Goal: Task Accomplishment & Management: Use online tool/utility

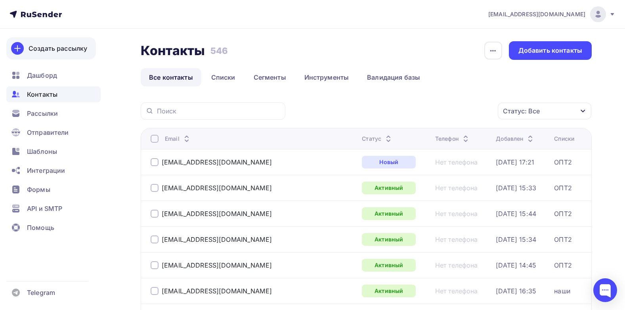
click at [50, 47] on div "Создать рассылку" at bounding box center [58, 49] width 59 height 10
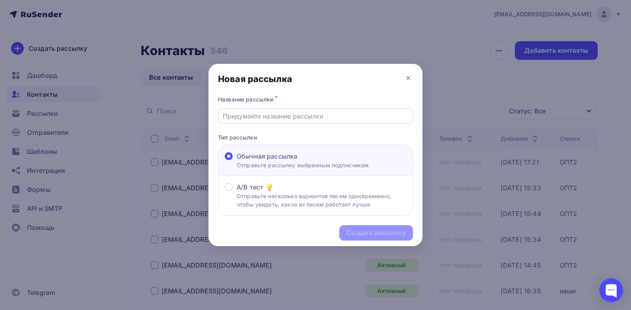
drag, startPoint x: 326, startPoint y: 118, endPoint x: 348, endPoint y: 118, distance: 21.4
click at [326, 118] on input "text" at bounding box center [316, 116] width 186 height 10
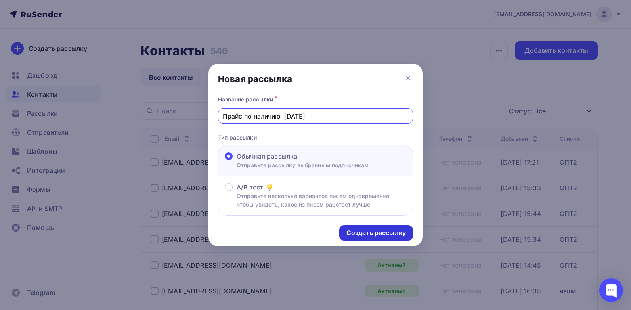
type input "Прайс по наличию [DATE]"
drag, startPoint x: 381, startPoint y: 239, endPoint x: 387, endPoint y: 234, distance: 7.6
click at [382, 239] on div "Создать рассылку" at bounding box center [376, 232] width 74 height 15
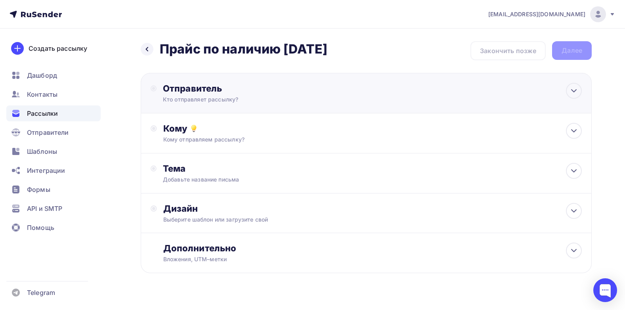
click at [181, 88] on div "Отправитель" at bounding box center [249, 88] width 172 height 11
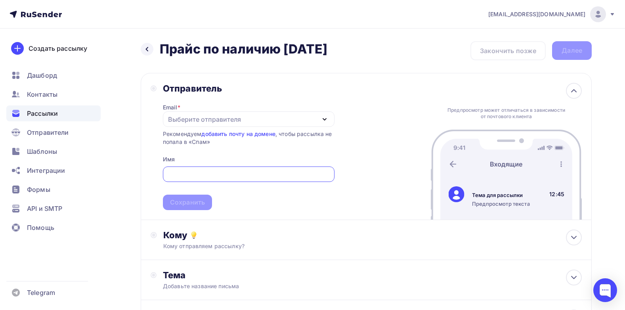
click at [324, 120] on icon "button" at bounding box center [325, 120] width 10 height 10
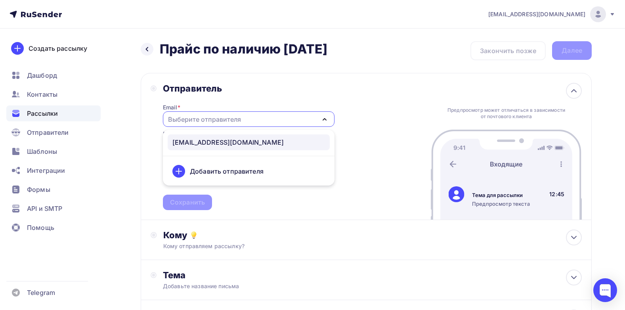
click at [211, 141] on div "[EMAIL_ADDRESS][DOMAIN_NAME]" at bounding box center [227, 143] width 111 height 10
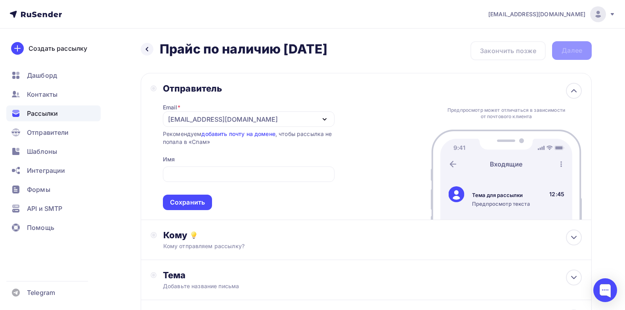
click at [385, 137] on div "Отправитель Email * [EMAIL_ADDRESS][DOMAIN_NAME] [EMAIL_ADDRESS][DOMAIN_NAME] Д…" at bounding box center [366, 146] width 451 height 147
click at [192, 204] on div "Сохранить" at bounding box center [187, 202] width 35 height 9
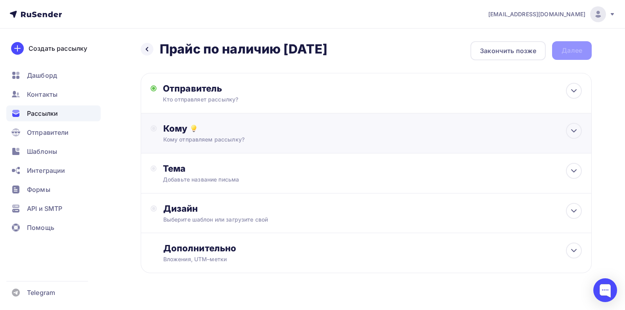
click at [170, 130] on div "Кому" at bounding box center [372, 128] width 419 height 11
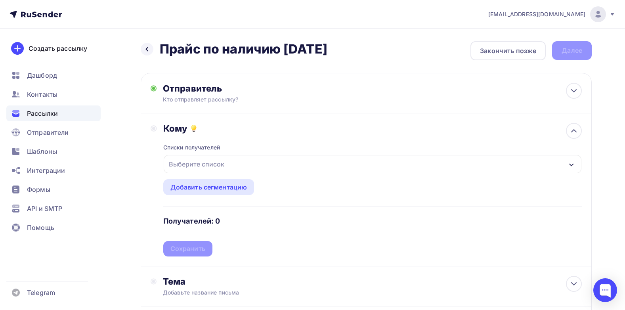
click at [212, 164] on div "Выберите список" at bounding box center [197, 164] width 62 height 14
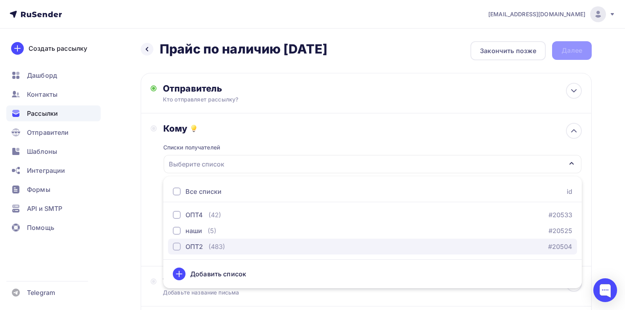
click at [178, 246] on div "button" at bounding box center [177, 247] width 8 height 8
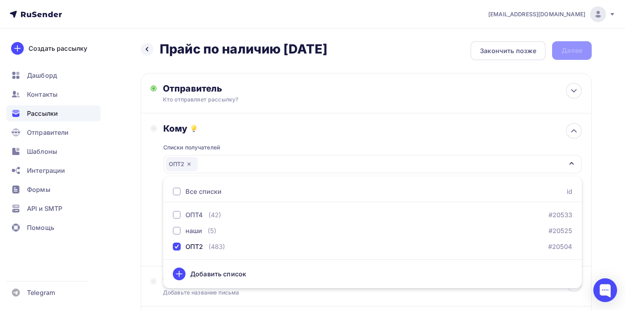
click at [330, 136] on div "Списки получателей ОПТ2 Все списки id ОПТ4 (42) #20533 наши (5) #20525 ОПТ2 (48…" at bounding box center [372, 195] width 419 height 123
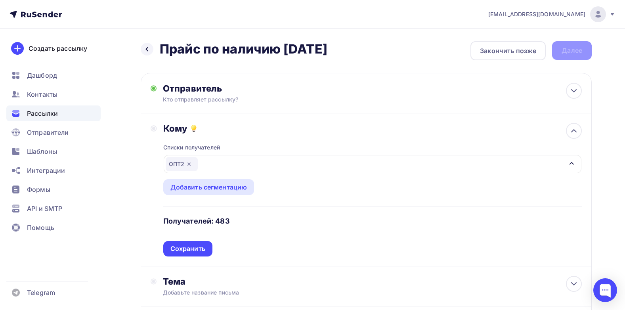
drag, startPoint x: 319, startPoint y: 203, endPoint x: 270, endPoint y: 213, distance: 50.2
click at [319, 203] on div "Списки получателей ОПТ2 Все списки id ОПТ4 (42) #20533 наши (5) #20525 ОПТ2 (48…" at bounding box center [372, 195] width 419 height 123
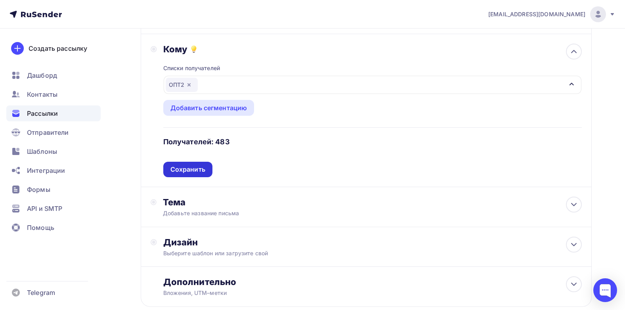
click at [182, 167] on div "Сохранить" at bounding box center [187, 169] width 35 height 9
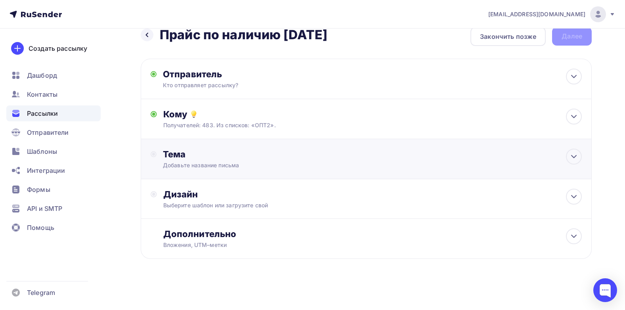
scroll to position [14, 0]
click at [177, 156] on div "Тема" at bounding box center [241, 154] width 157 height 11
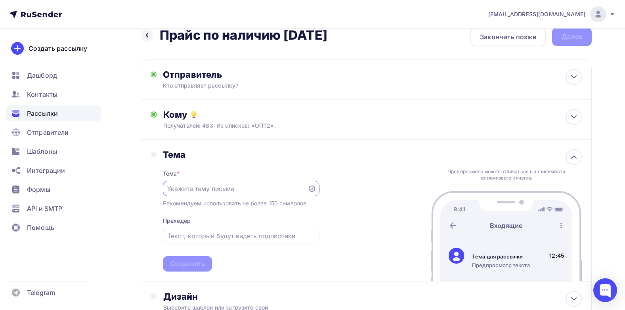
scroll to position [0, 0]
drag, startPoint x: 194, startPoint y: 193, endPoint x: 215, endPoint y: 188, distance: 22.2
click at [197, 192] on div at bounding box center [241, 188] width 157 height 15
drag, startPoint x: 368, startPoint y: 39, endPoint x: 152, endPoint y: 38, distance: 215.7
click at [152, 38] on div "Назад Прайс по наличию [DATE] Прайс по наличию [DATE] Закончить позже Далее" at bounding box center [366, 36] width 451 height 19
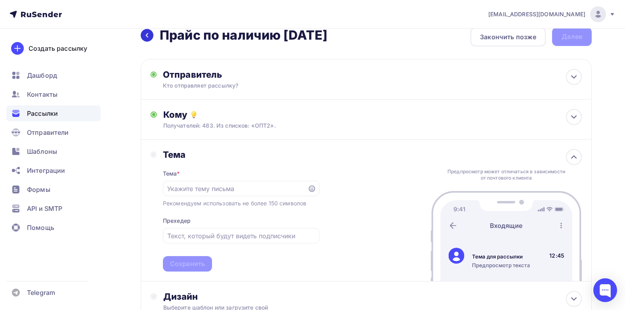
copy h2 "Прайс по наличию [DATE]"
click at [195, 237] on input "text" at bounding box center [241, 236] width 148 height 10
click at [203, 186] on input "text" at bounding box center [235, 189] width 136 height 10
paste input "Прайс по наличию [DATE]"
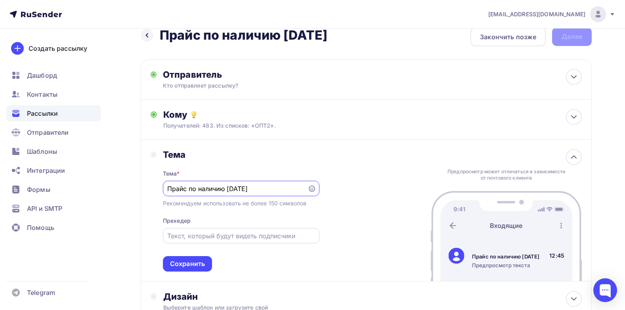
type input "Прайс по наличию [DATE]"
drag, startPoint x: 212, startPoint y: 236, endPoint x: 274, endPoint y: 237, distance: 61.9
click at [212, 236] on input "text" at bounding box center [241, 236] width 148 height 10
type input "Добрый день, прайс по наличию во вложении [DATE]"
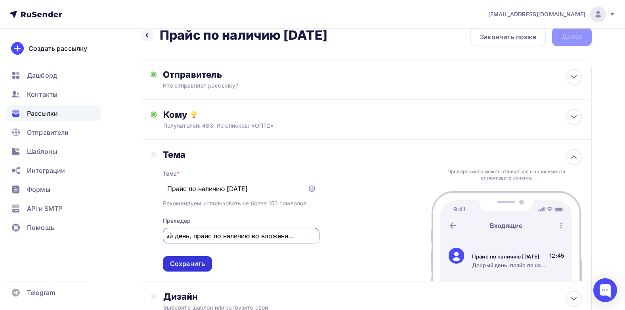
click at [192, 261] on div "Сохранить" at bounding box center [187, 263] width 35 height 9
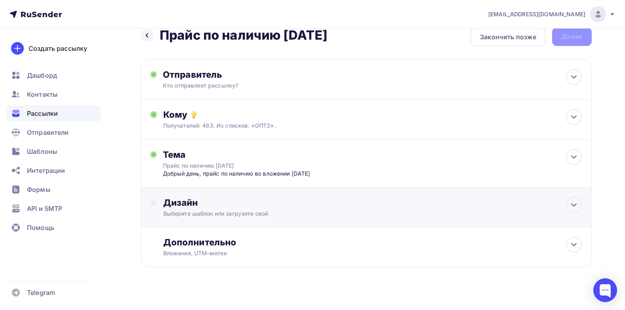
click at [184, 208] on div "Дизайн" at bounding box center [372, 202] width 419 height 11
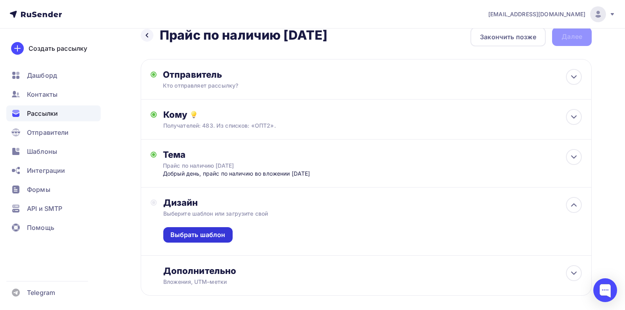
click at [203, 239] on div "Выбрать шаблон" at bounding box center [197, 234] width 55 height 9
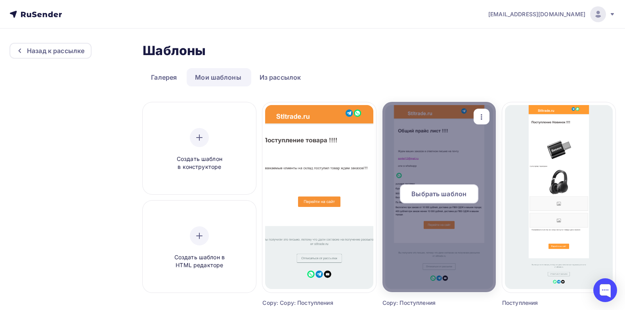
click at [449, 195] on span "Выбрать шаблон" at bounding box center [439, 194] width 55 height 10
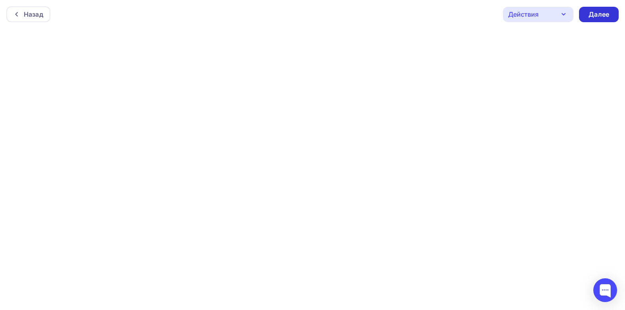
click at [603, 14] on div "Далее" at bounding box center [599, 14] width 21 height 9
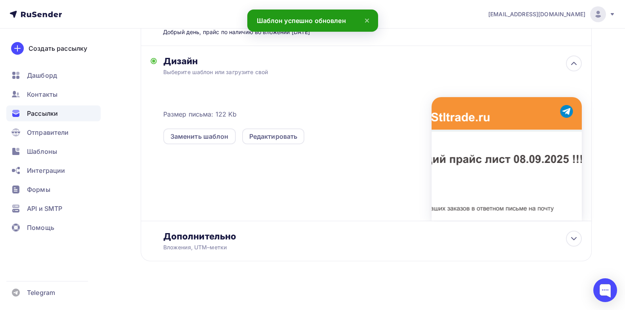
scroll to position [166, 0]
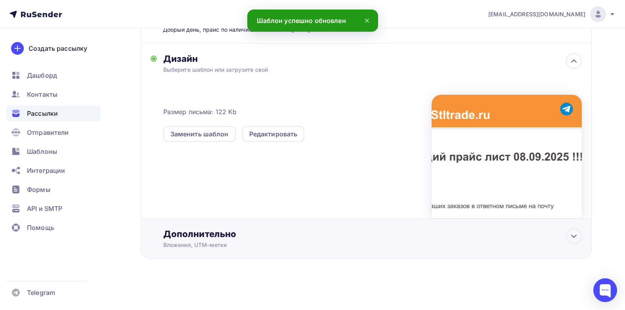
click at [198, 235] on div "Дополнительно" at bounding box center [372, 233] width 419 height 11
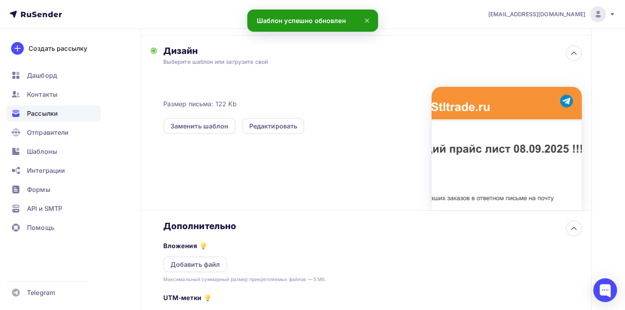
scroll to position [0, 0]
click at [207, 269] on div "Добавить файл" at bounding box center [195, 265] width 50 height 10
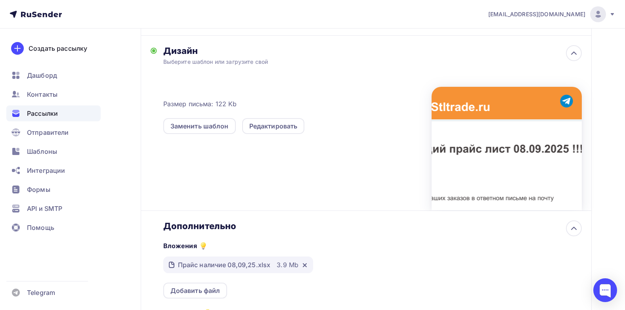
click at [389, 200] on div "Размер письма: 122 Kb Заменить шаблон Редактировать" at bounding box center [372, 145] width 419 height 132
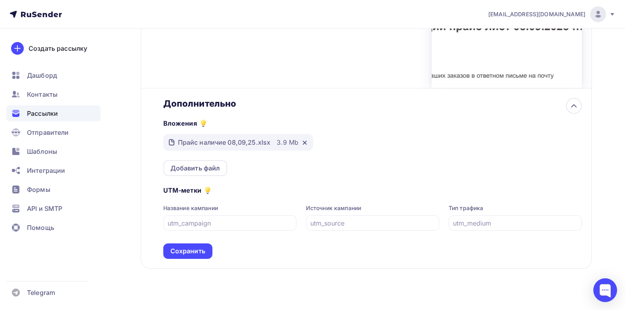
scroll to position [306, 0]
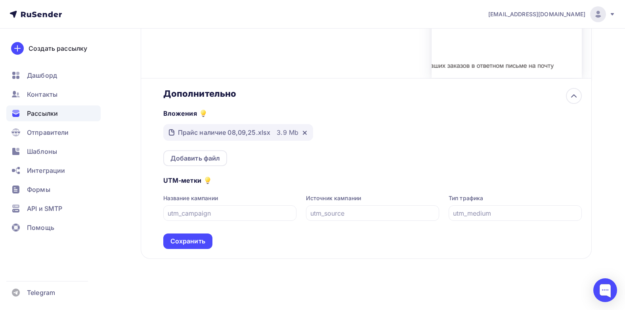
click at [182, 242] on div "Сохранить" at bounding box center [187, 241] width 35 height 9
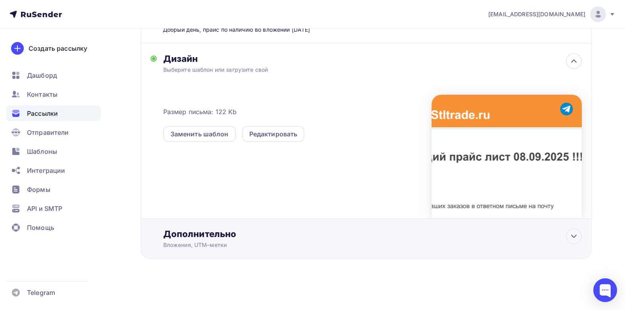
scroll to position [166, 0]
click at [333, 125] on div "Заменить шаблон Редактировать" at bounding box center [297, 129] width 268 height 25
click at [386, 172] on div "Размер письма: 122 Kb Заменить шаблон Редактировать" at bounding box center [372, 152] width 419 height 132
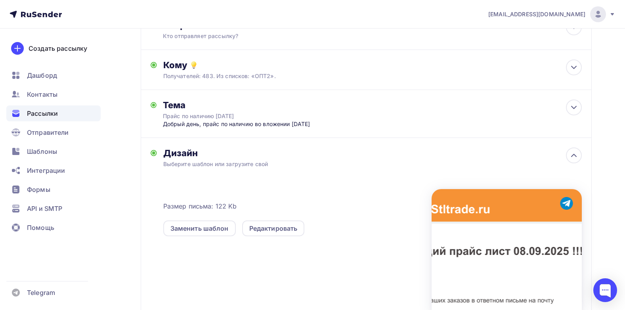
scroll to position [0, 0]
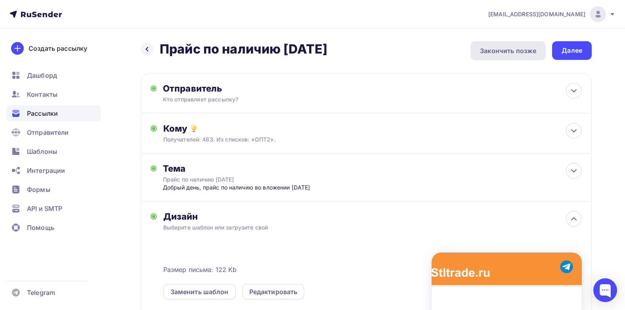
click at [504, 51] on div "Закончить позже" at bounding box center [508, 51] width 56 height 10
click at [577, 50] on div "Далее" at bounding box center [572, 50] width 21 height 9
click at [493, 53] on div "Закончить позже" at bounding box center [508, 51] width 56 height 10
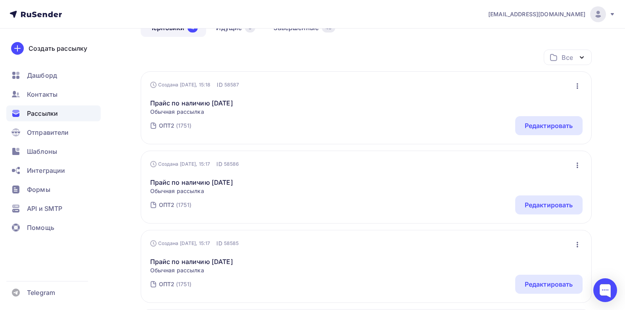
scroll to position [79, 0]
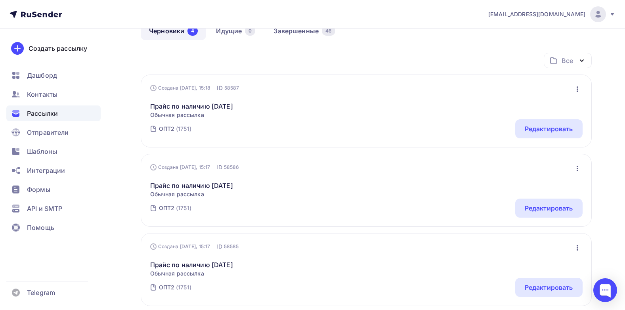
click at [579, 93] on icon "button" at bounding box center [578, 89] width 10 height 10
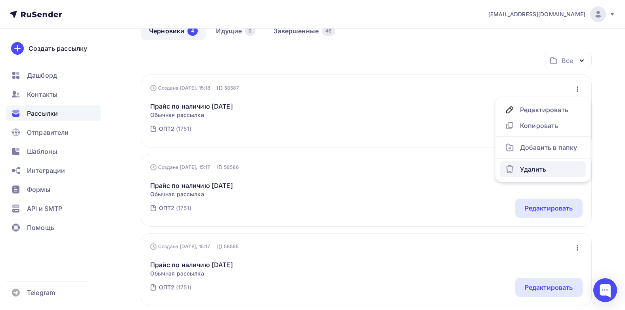
click at [529, 168] on div "Удалить" at bounding box center [543, 170] width 76 height 10
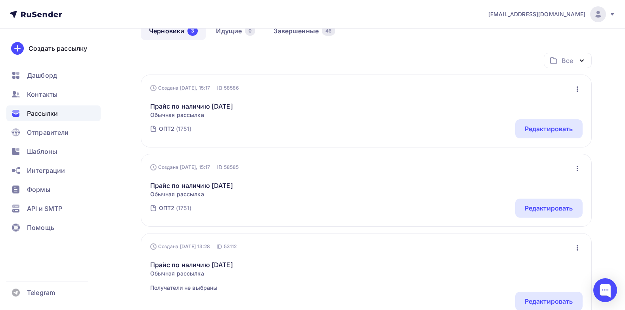
click at [577, 86] on icon "button" at bounding box center [578, 89] width 10 height 10
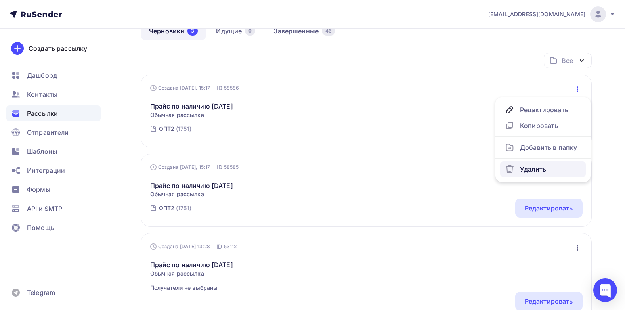
click at [534, 170] on div "Удалить" at bounding box center [543, 170] width 76 height 10
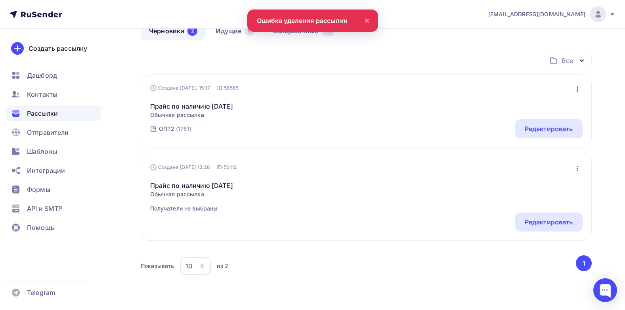
click at [408, 110] on div "Прайс по наличию [DATE] Обычная рассылка Редактировать Копировать Добавить в па…" at bounding box center [366, 105] width 433 height 27
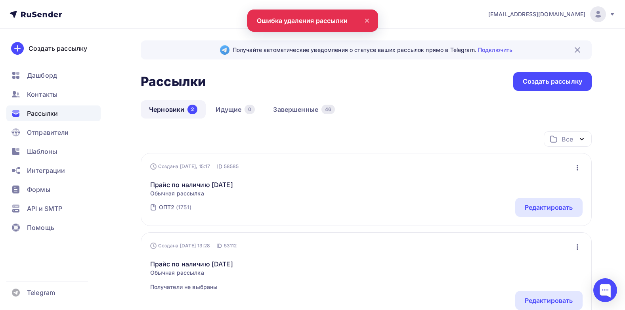
scroll to position [0, 0]
click at [402, 107] on div "Черновики 2 Идущие 0 Завершенные 46" at bounding box center [366, 116] width 451 height 31
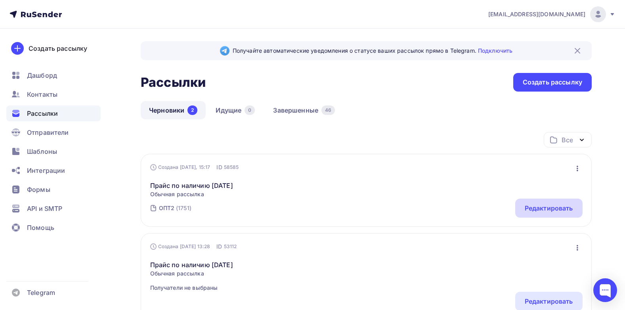
click at [562, 207] on div "Редактировать" at bounding box center [549, 208] width 48 height 10
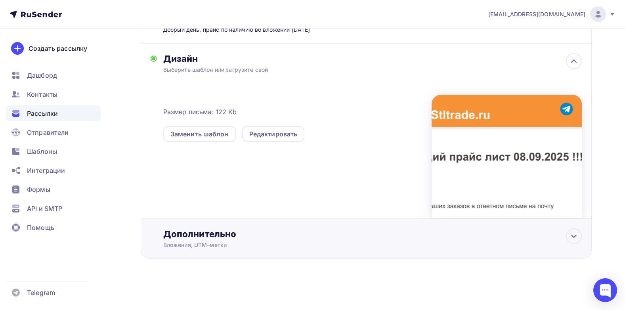
click at [186, 234] on div "Дополнительно" at bounding box center [372, 233] width 419 height 11
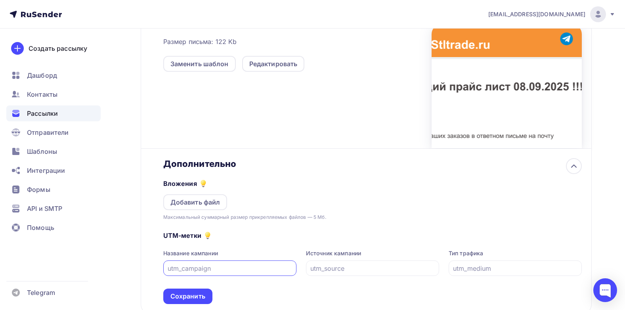
scroll to position [291, 0]
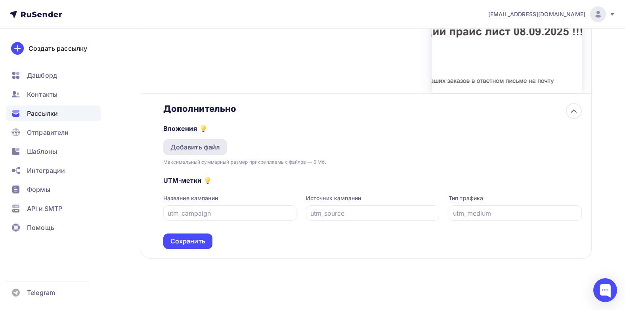
click at [209, 148] on div "Добавить файл" at bounding box center [195, 147] width 50 height 10
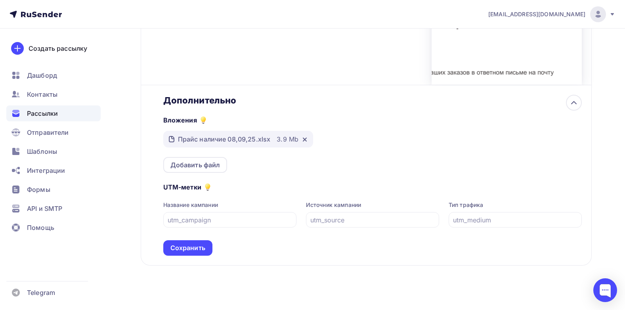
drag, startPoint x: 402, startPoint y: 145, endPoint x: 172, endPoint y: 234, distance: 246.0
click at [384, 145] on div "Вложения Прайс наличие 08,09,25.xlsx 3.9 Mb Добавить файл" at bounding box center [372, 139] width 419 height 67
click at [190, 253] on div "Сохранить" at bounding box center [187, 247] width 35 height 9
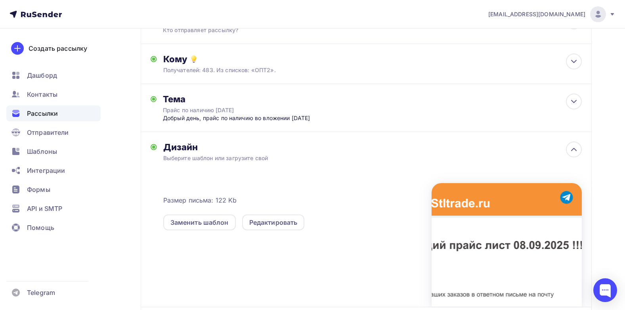
scroll to position [7, 0]
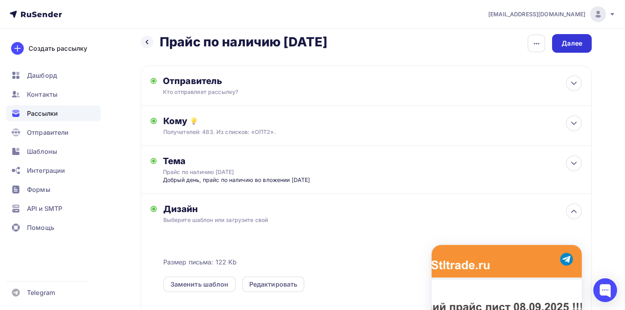
click at [580, 38] on div "Далее" at bounding box center [572, 43] width 40 height 19
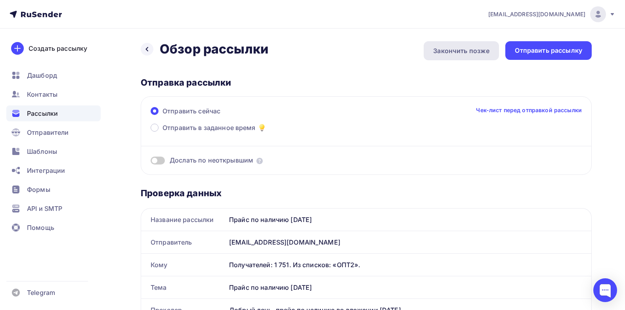
click at [467, 50] on div "Закончить позже" at bounding box center [461, 51] width 56 height 10
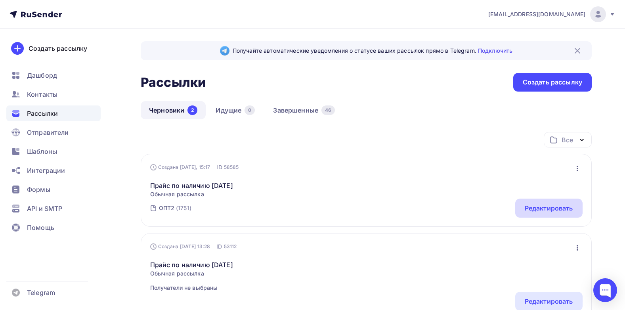
click at [564, 208] on div "Редактировать" at bounding box center [549, 208] width 48 height 10
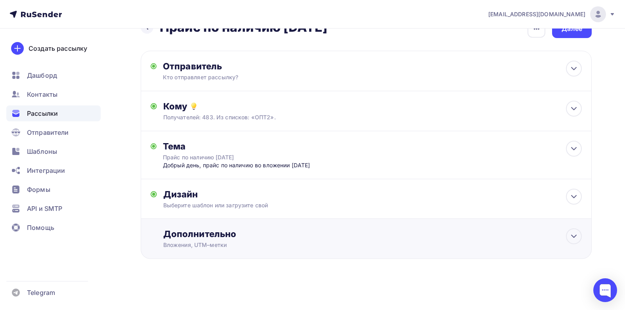
click at [204, 224] on div "Дополнительно Вложения, UTM–метки Вложения Добавить файл Максимальный суммарный…" at bounding box center [366, 239] width 451 height 40
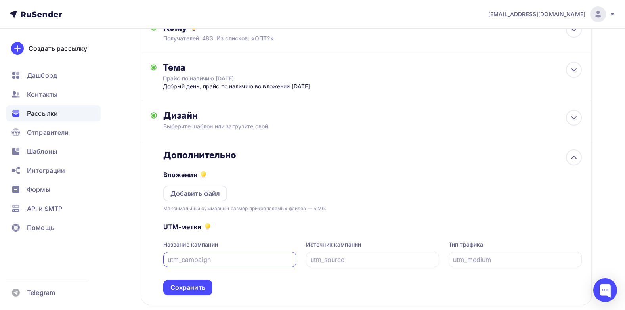
scroll to position [155, 0]
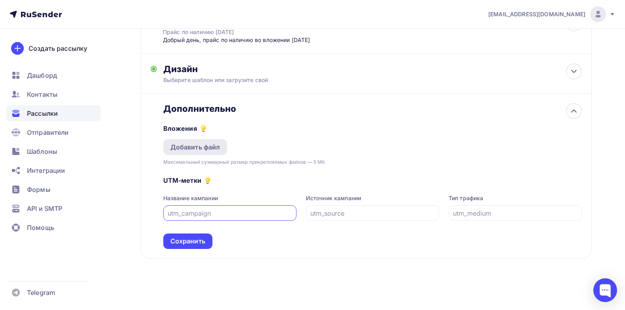
click at [209, 148] on div "Добавить файл" at bounding box center [195, 147] width 50 height 10
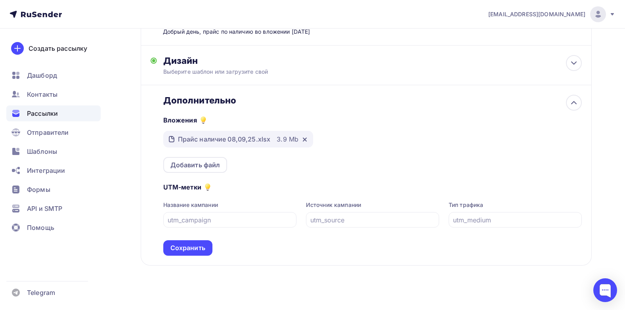
click at [358, 187] on div "UTM-метки Название кампании Источник кампании Тип трафика Сохранить" at bounding box center [372, 214] width 419 height 83
click at [325, 171] on div "Вложения Прайс наличие 08,09,25.xlsx 3.9 Mb Добавить файл" at bounding box center [372, 139] width 419 height 67
click at [181, 253] on div "Сохранить" at bounding box center [187, 247] width 35 height 9
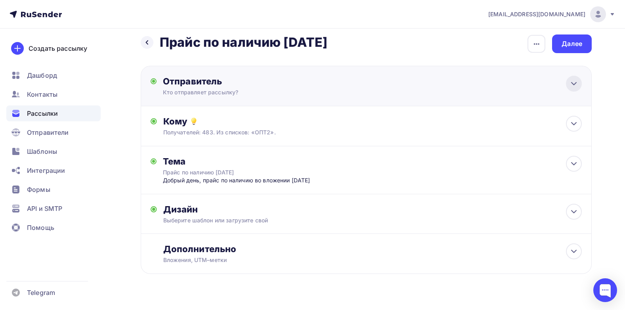
scroll to position [0, 0]
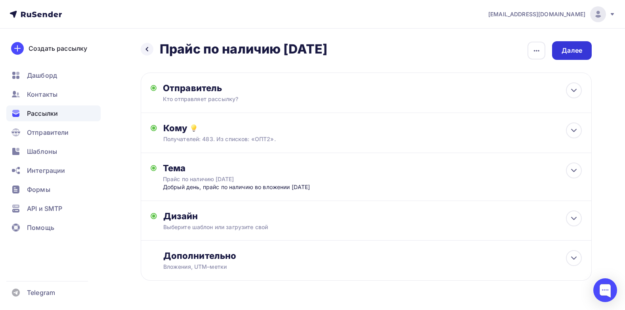
click at [574, 47] on div "Далее" at bounding box center [572, 50] width 21 height 9
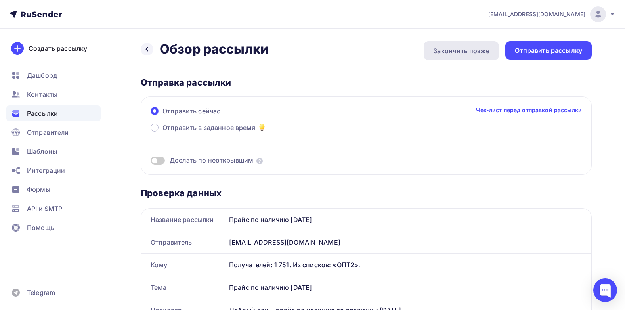
click at [476, 52] on div "Закончить позже" at bounding box center [461, 51] width 56 height 10
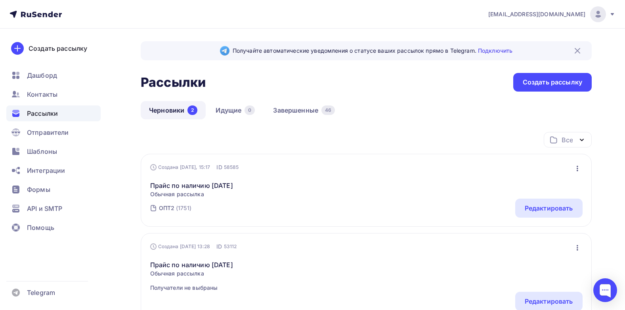
click at [403, 147] on div "Все Все папки Создать новую папку" at bounding box center [366, 143] width 451 height 22
click at [172, 110] on link "Черновики 2" at bounding box center [173, 110] width 65 height 18
click at [574, 167] on icon "button" at bounding box center [578, 169] width 10 height 10
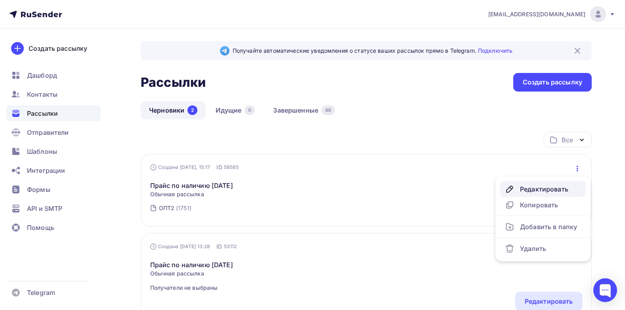
click at [544, 190] on div "Редактировать" at bounding box center [543, 189] width 76 height 10
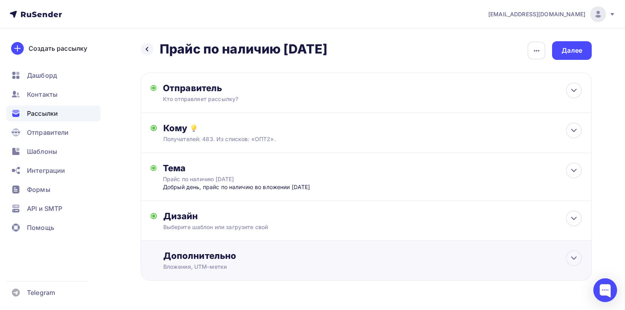
click at [204, 261] on div "Дополнительно" at bounding box center [372, 255] width 419 height 11
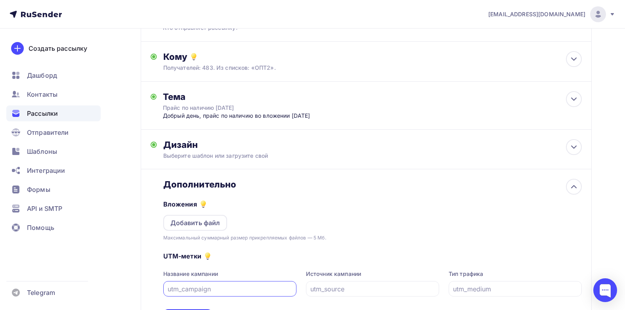
scroll to position [155, 0]
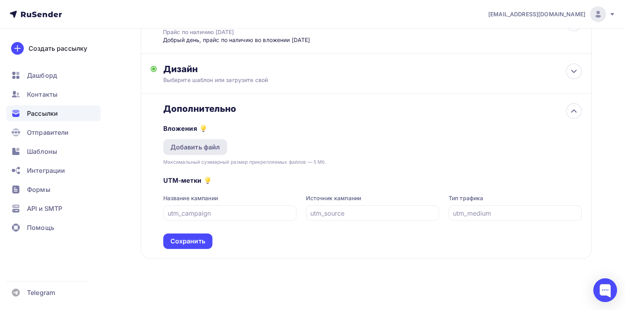
click at [201, 148] on div "Добавить файл" at bounding box center [195, 147] width 50 height 10
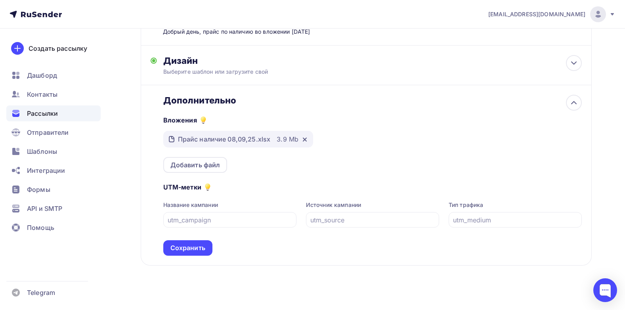
click at [278, 172] on div "Вложения Прайс наличие 08,09,25.xlsx 3.9 Mb Добавить файл" at bounding box center [372, 139] width 419 height 67
drag, startPoint x: 263, startPoint y: 172, endPoint x: 198, endPoint y: 170, distance: 65.0
click at [262, 171] on div "Вложения Прайс наличие 08,09,25.xlsx 3.9 Mb Добавить файл" at bounding box center [372, 139] width 419 height 67
click at [193, 170] on div "Добавить файл" at bounding box center [195, 165] width 50 height 10
click at [423, 137] on div "Вложения Прайс наличие 08,09,25.xlsx 3.9 Mb Добавить файл" at bounding box center [372, 139] width 419 height 67
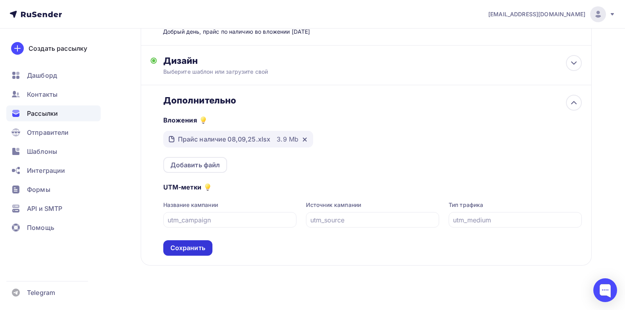
click at [190, 253] on div "Сохранить" at bounding box center [187, 247] width 35 height 9
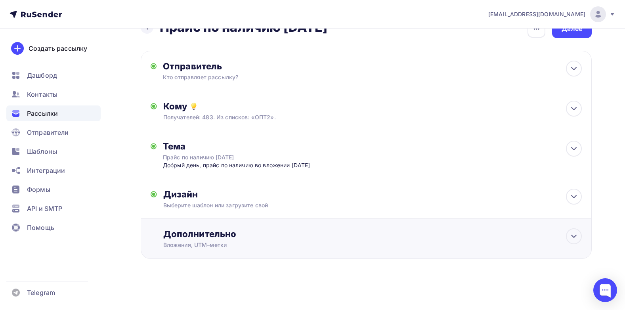
scroll to position [30, 0]
click at [573, 237] on icon at bounding box center [574, 237] width 10 height 10
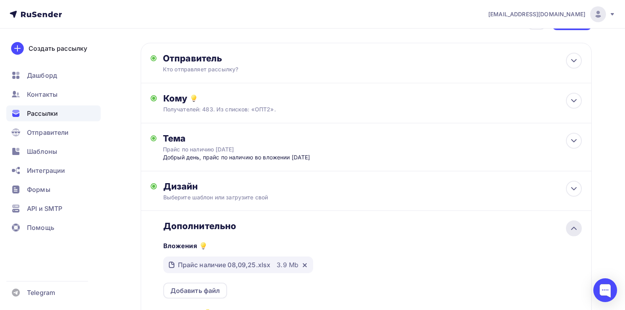
scroll to position [0, 0]
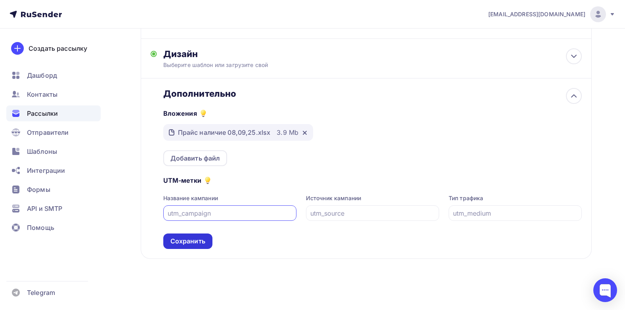
click at [191, 242] on div "Сохранить" at bounding box center [187, 241] width 35 height 9
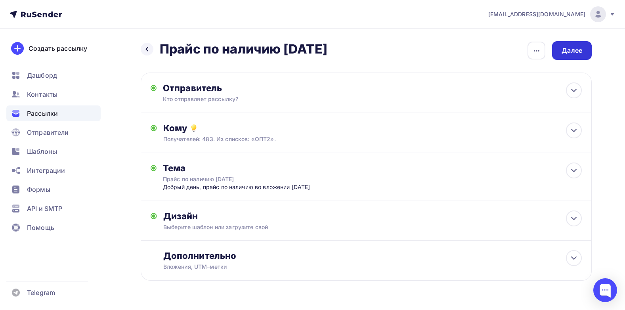
click at [577, 53] on div "Далее" at bounding box center [572, 50] width 21 height 9
click at [581, 49] on div "Далее" at bounding box center [572, 50] width 21 height 9
click at [571, 51] on div "Далее" at bounding box center [572, 50] width 21 height 9
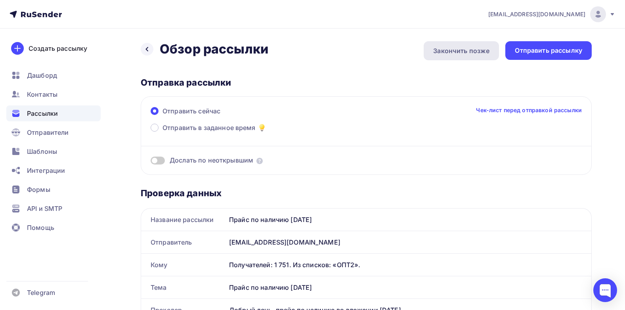
click at [462, 52] on div "Закончить позже" at bounding box center [461, 51] width 56 height 10
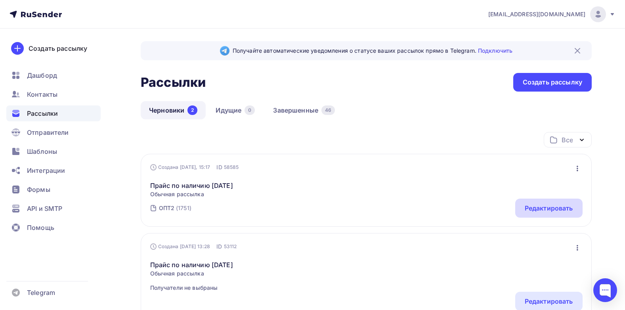
click at [549, 213] on div "Редактировать" at bounding box center [548, 208] width 67 height 19
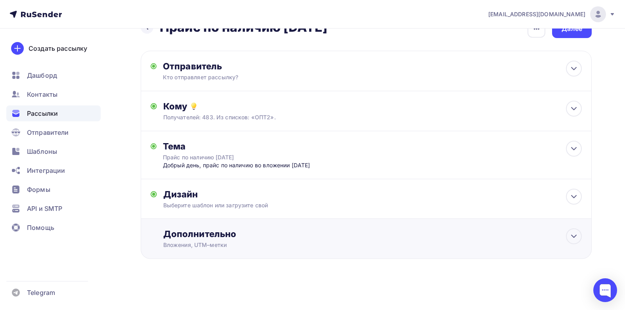
click at [192, 237] on div "Дополнительно" at bounding box center [372, 233] width 419 height 11
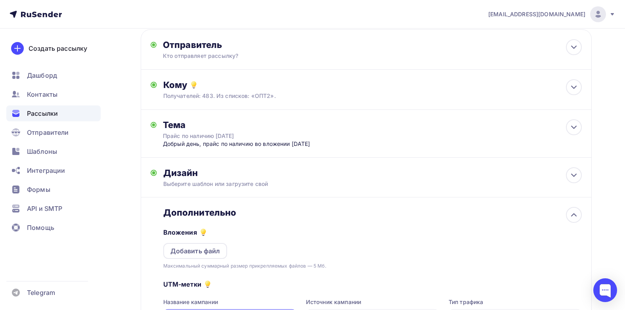
scroll to position [155, 0]
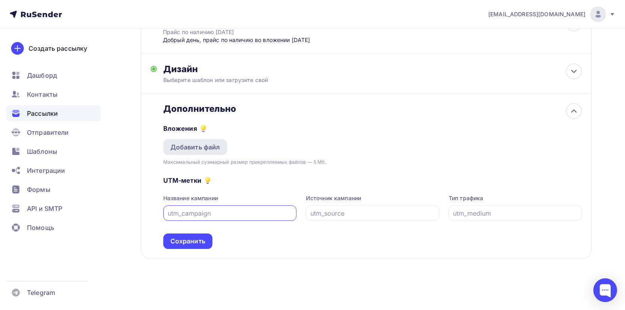
click at [198, 146] on div "Добавить файл" at bounding box center [195, 147] width 50 height 10
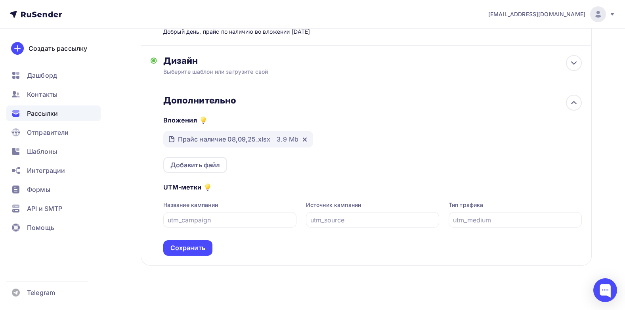
click at [410, 173] on div "Вложения Прайс наличие 08,09,25.xlsx 3.9 Mb Добавить файл" at bounding box center [372, 139] width 419 height 67
click at [387, 165] on div "Вложения Прайс наличие 08,09,25.xlsx 3.9 Mb Добавить файл" at bounding box center [372, 139] width 419 height 67
click at [394, 166] on div "Вложения Прайс наличие 08,09,25.xlsx 3.9 Mb Добавить файл" at bounding box center [372, 139] width 419 height 67
click at [178, 256] on div "Сохранить" at bounding box center [187, 247] width 49 height 15
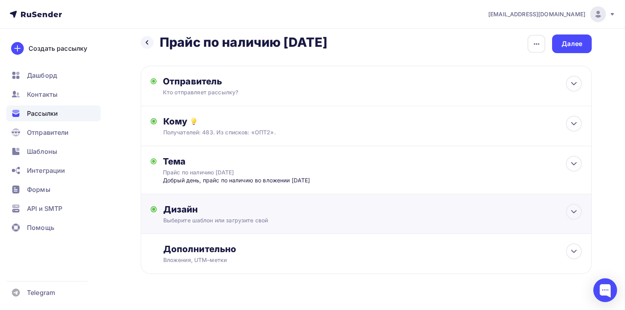
scroll to position [0, 0]
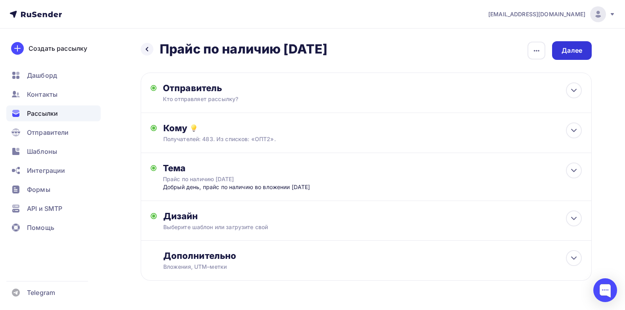
click at [582, 52] on div "Далее" at bounding box center [572, 50] width 21 height 9
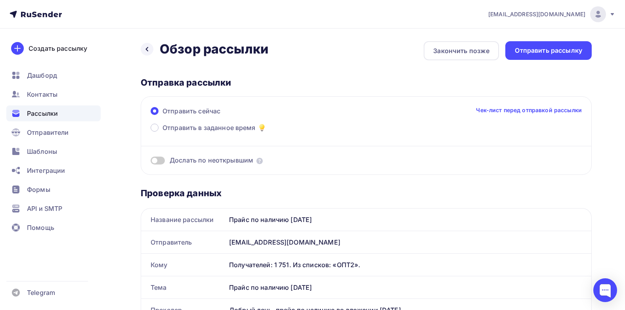
click at [532, 111] on link "Чек-лист перед отправкой рассылки" at bounding box center [529, 110] width 106 height 8
click at [397, 164] on div "Дослать по неоткрывшим" at bounding box center [366, 160] width 431 height 9
click at [452, 51] on div "Закончить позже" at bounding box center [461, 51] width 56 height 10
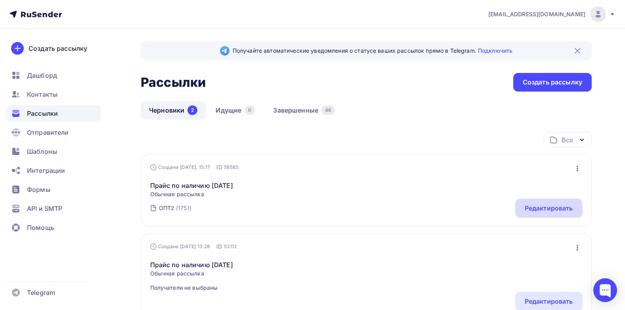
click at [549, 209] on div "Редактировать" at bounding box center [549, 208] width 48 height 10
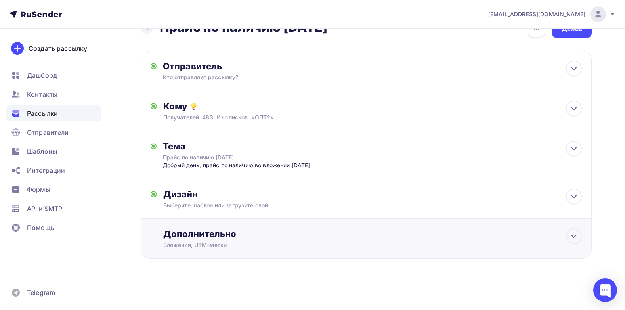
click at [197, 236] on div "Дополнительно" at bounding box center [372, 233] width 419 height 11
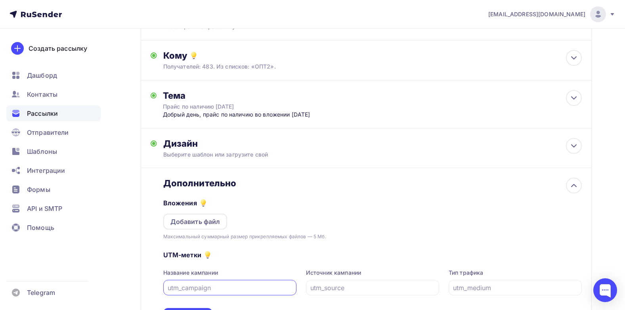
scroll to position [79, 0]
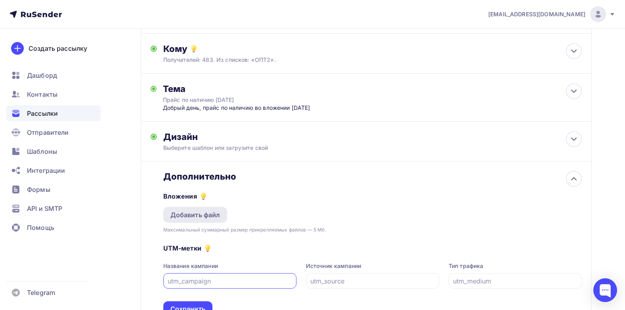
click at [207, 220] on div "Добавить файл" at bounding box center [195, 215] width 50 height 10
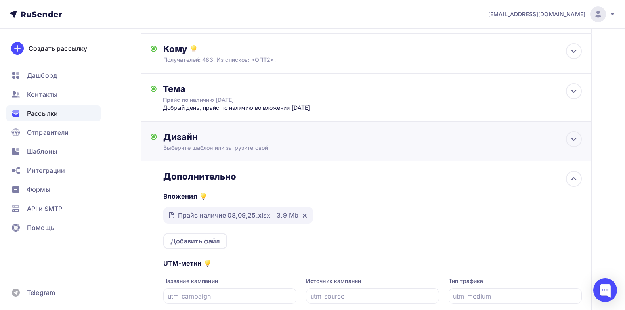
click at [368, 161] on div "Дизайн Выберите шаблон или загрузите свой Размер письма: 122 Kb Заменить шаблон…" at bounding box center [366, 146] width 431 height 30
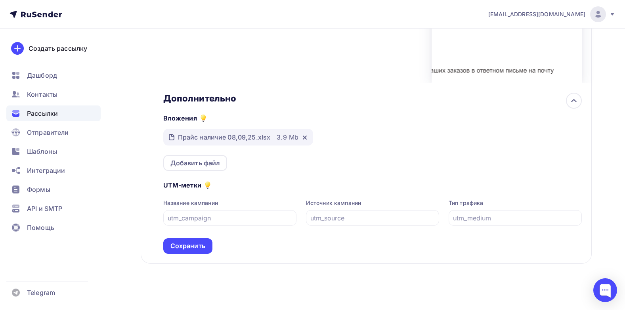
scroll to position [306, 0]
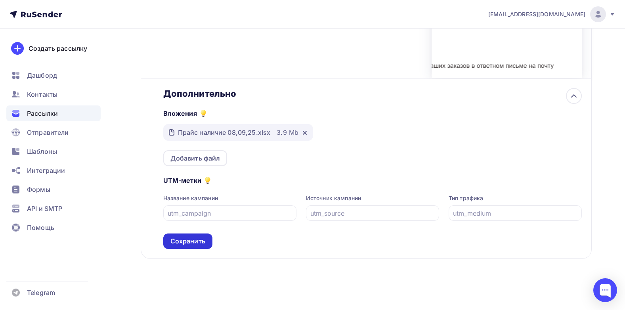
click at [180, 244] on div "Сохранить" at bounding box center [187, 241] width 35 height 9
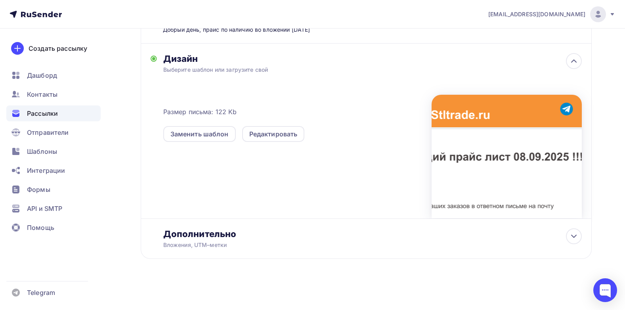
scroll to position [166, 0]
click at [571, 238] on icon at bounding box center [574, 237] width 10 height 10
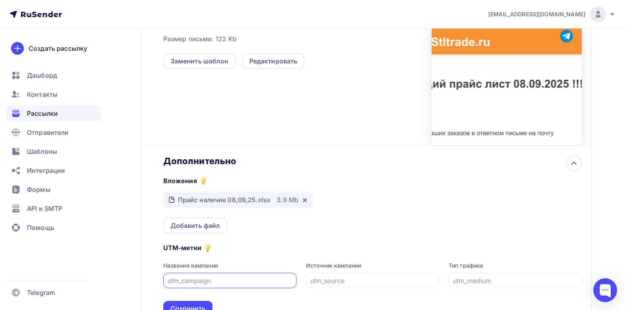
scroll to position [306, 0]
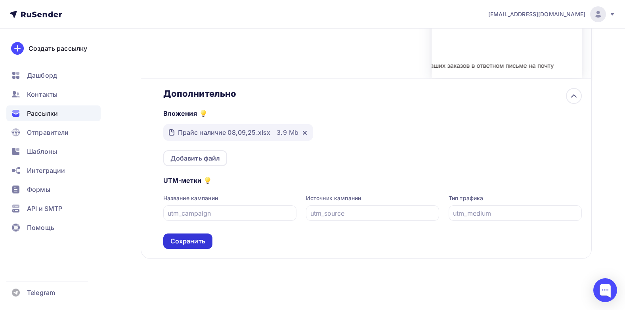
click at [185, 242] on div "Сохранить" at bounding box center [187, 241] width 35 height 9
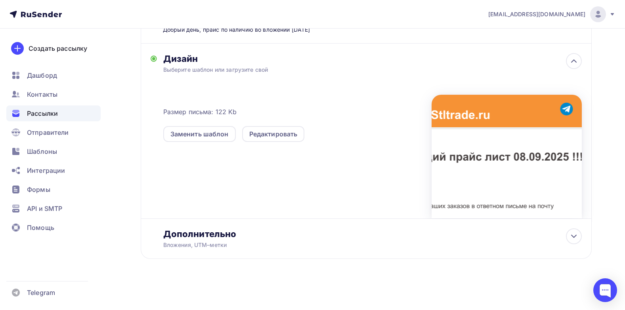
scroll to position [0, 0]
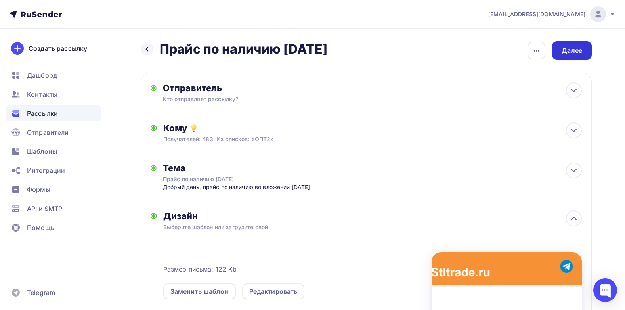
click at [572, 52] on div "Далее" at bounding box center [572, 50] width 21 height 9
click at [569, 49] on div "Далее" at bounding box center [572, 50] width 21 height 9
click at [580, 51] on div "Далее" at bounding box center [572, 50] width 21 height 9
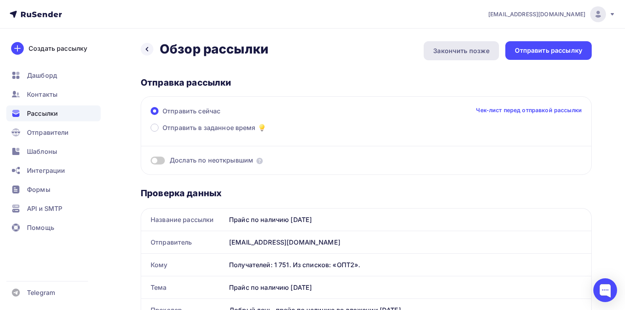
click at [479, 50] on div "Закончить позже" at bounding box center [461, 51] width 56 height 10
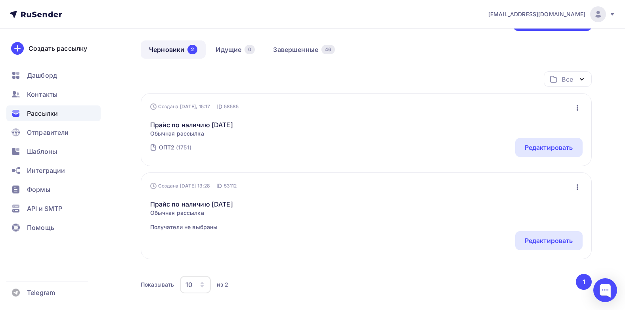
scroll to position [105, 0]
